Goal: Information Seeking & Learning: Learn about a topic

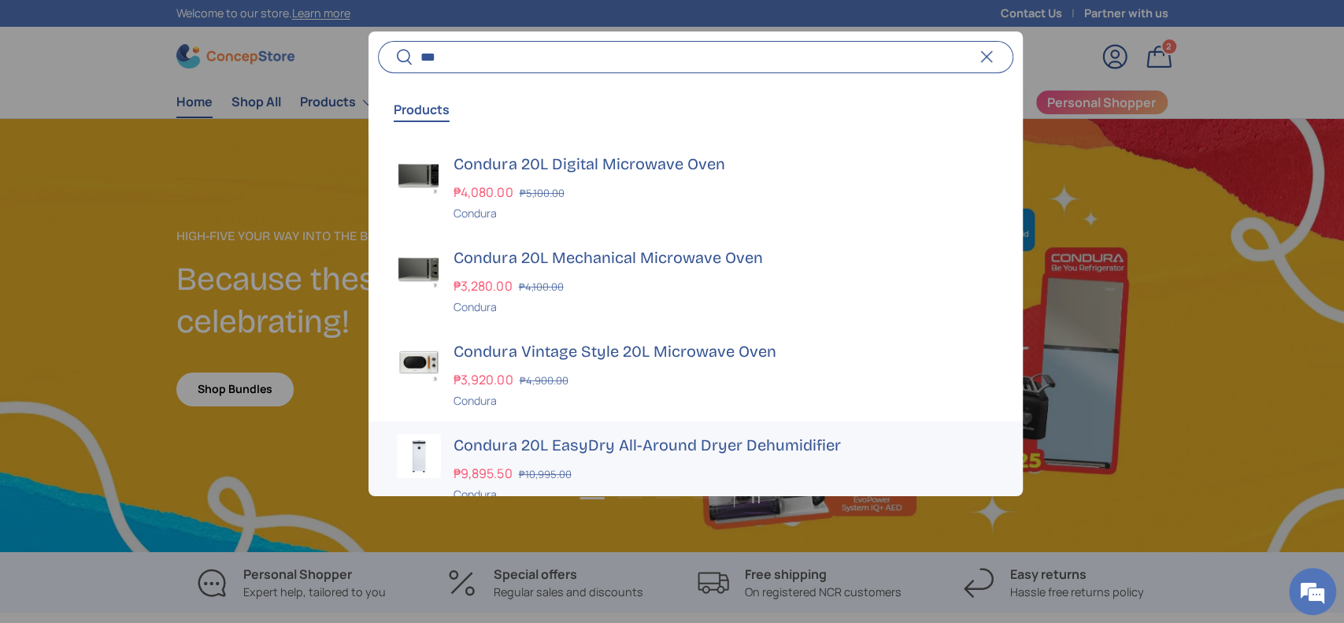
type input "***"
click at [578, 469] on div "₱9,895.50 ₱10,995.00" at bounding box center [723, 473] width 540 height 19
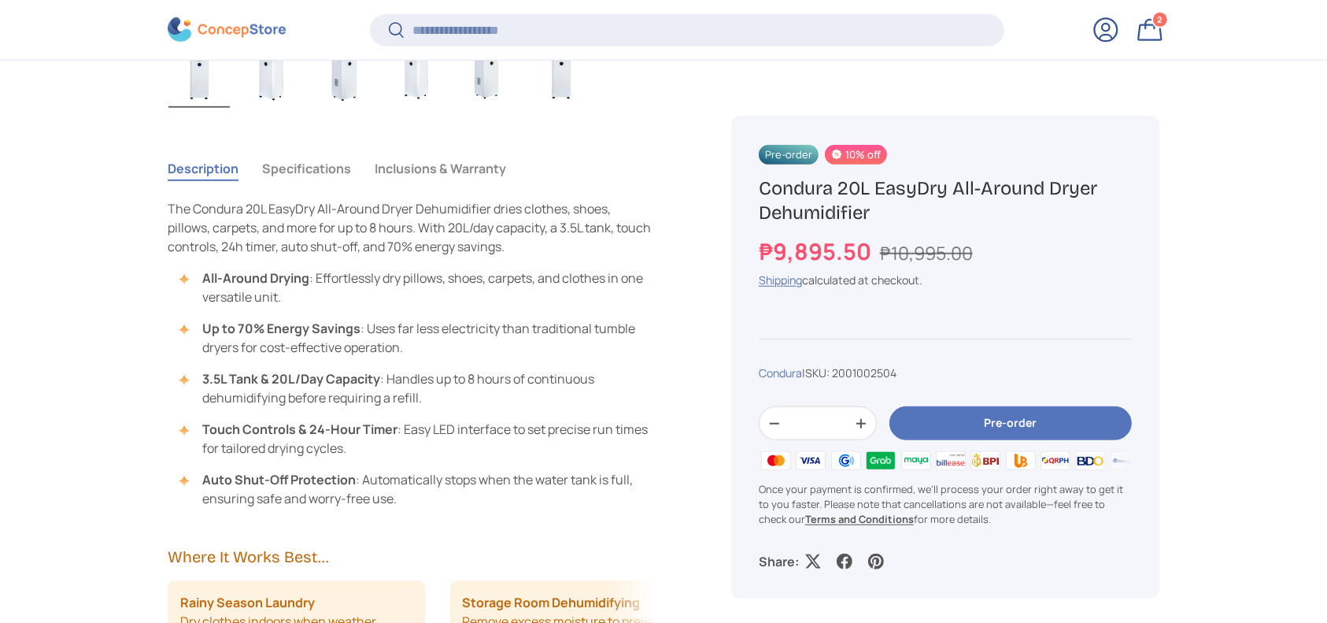
click at [319, 173] on button "Specifications" at bounding box center [306, 168] width 89 height 36
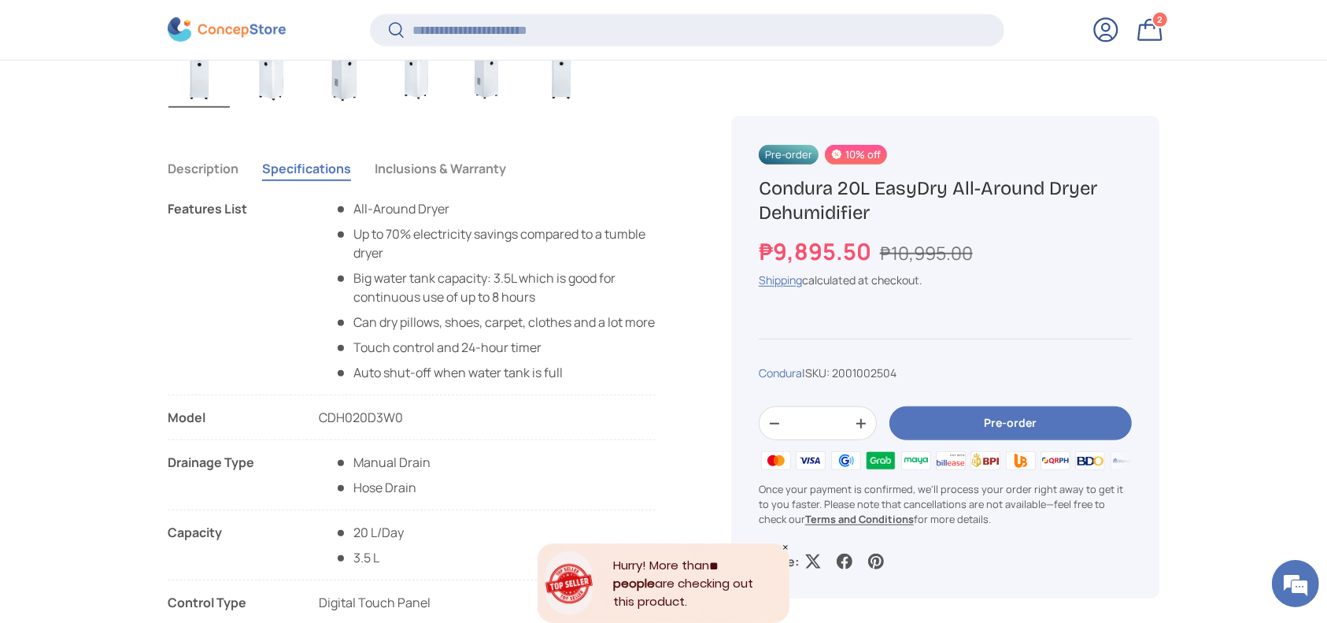
click at [237, 171] on button "Description" at bounding box center [203, 168] width 71 height 36
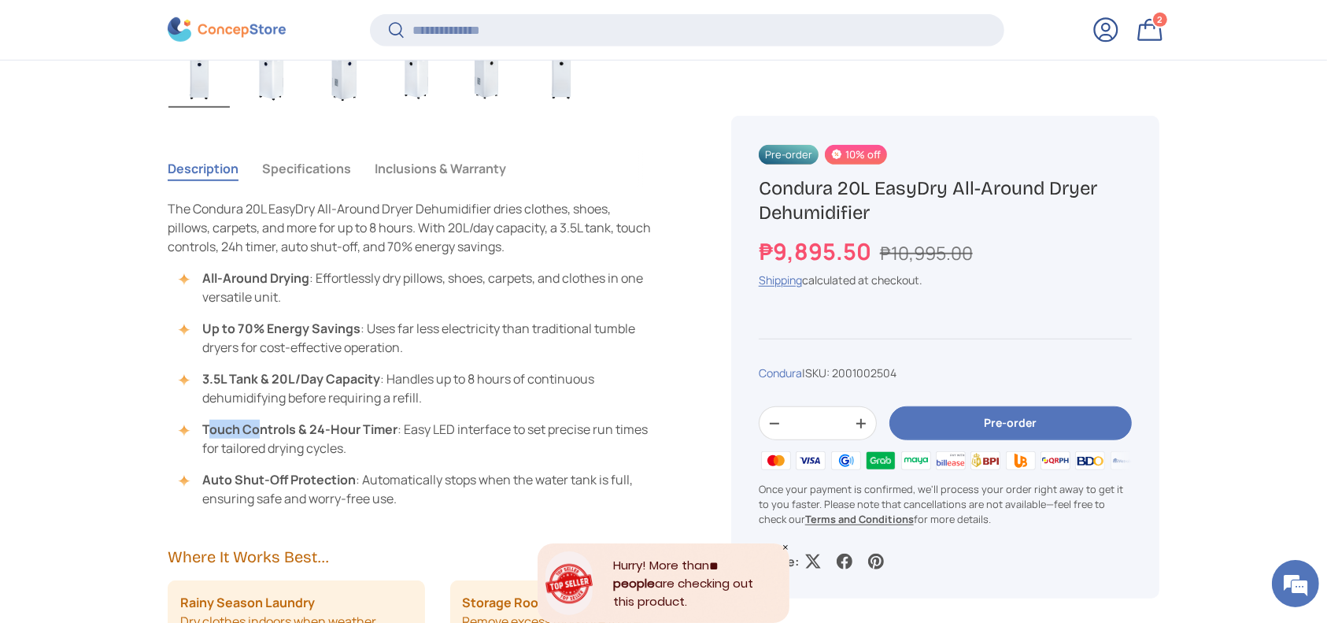
drag, startPoint x: 207, startPoint y: 423, endPoint x: 260, endPoint y: 434, distance: 53.9
click at [260, 434] on strong "Touch Controls & 24-Hour Timer" at bounding box center [299, 428] width 195 height 17
click at [381, 453] on li "Touch Controls & 24-Hour Timer : Easy LED interface to set precise run times fo…" at bounding box center [419, 439] width 472 height 38
drag, startPoint x: 394, startPoint y: 429, endPoint x: 194, endPoint y: 419, distance: 201.0
click at [194, 420] on li "Touch Controls & 24-Hour Timer : Easy LED interface to set precise run times fo…" at bounding box center [419, 439] width 472 height 38
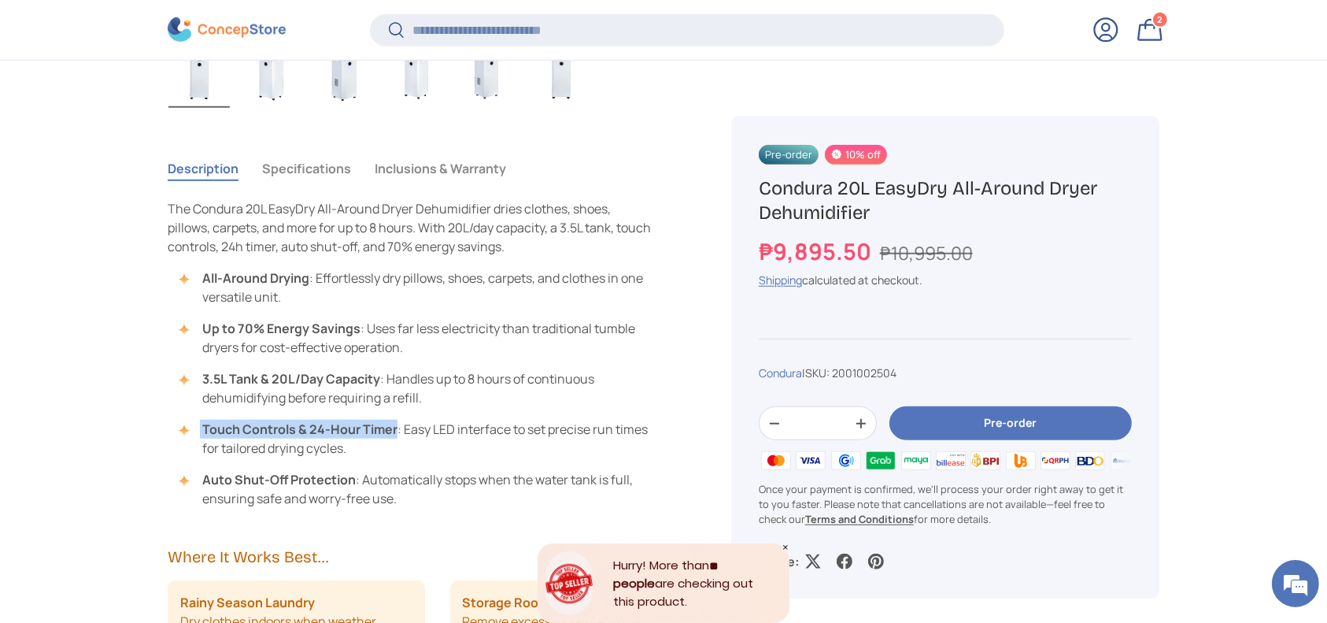
copy li "Touch Controls & 24-Hour Timer"
